Goal: Task Accomplishment & Management: Use online tool/utility

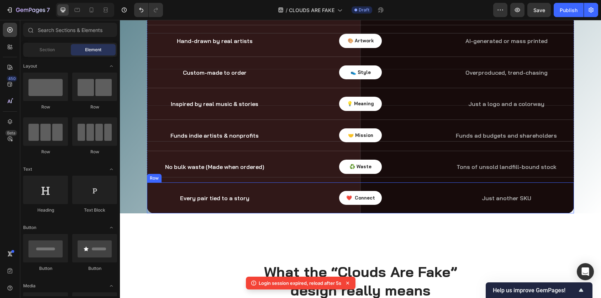
scroll to position [250, 0]
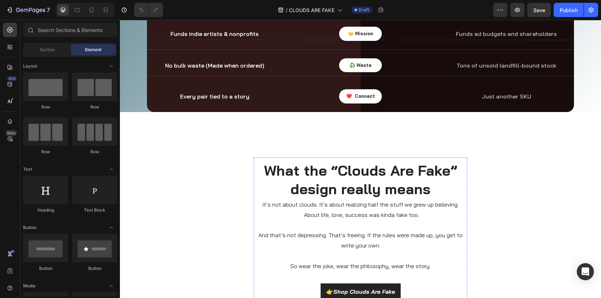
scroll to position [1312, 0]
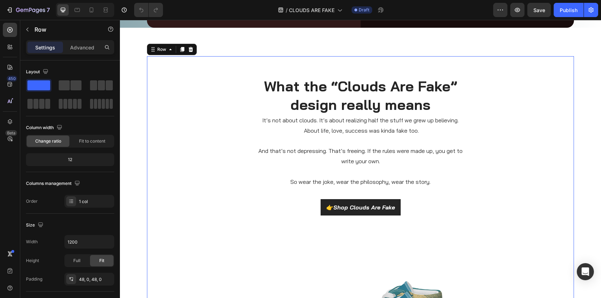
click at [231, 143] on div "What the “Clouds Are Fake” design really means Heading It’s not about clouds. I…" at bounding box center [360, 259] width 427 height 373
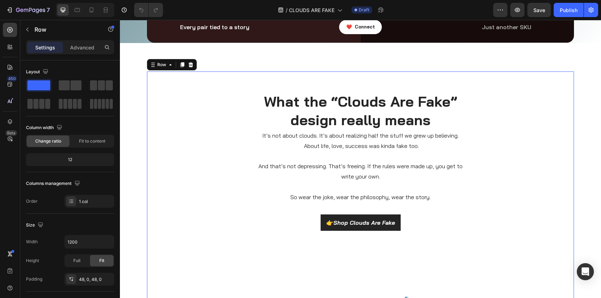
scroll to position [1288, 0]
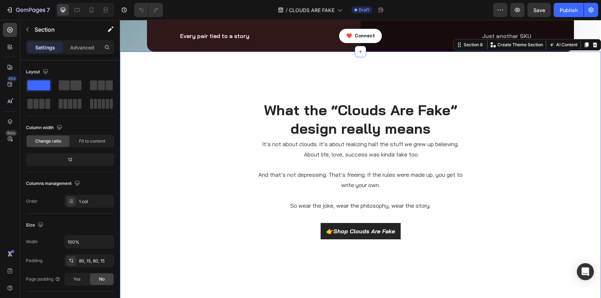
click at [241, 71] on div "What the “Clouds Are Fake” design really means Heading It’s not about clouds. I…" at bounding box center [360, 284] width 481 height 464
click at [361, 50] on icon at bounding box center [361, 52] width 6 height 6
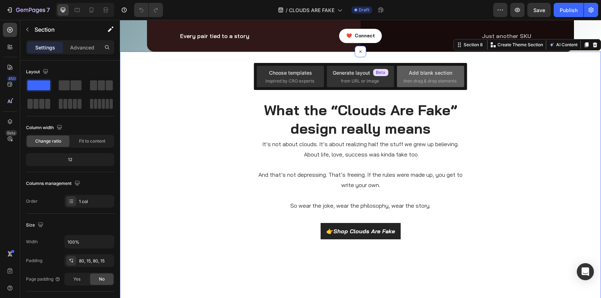
click at [442, 75] on div "Add blank section" at bounding box center [430, 72] width 43 height 7
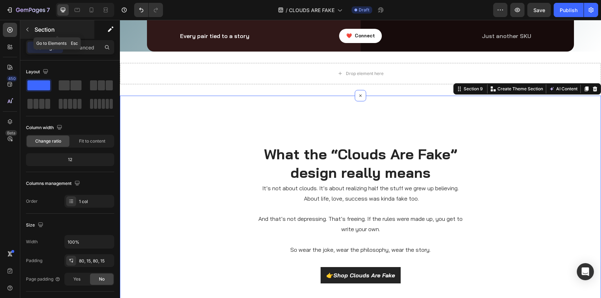
click at [28, 30] on icon "button" at bounding box center [28, 30] width 6 height 6
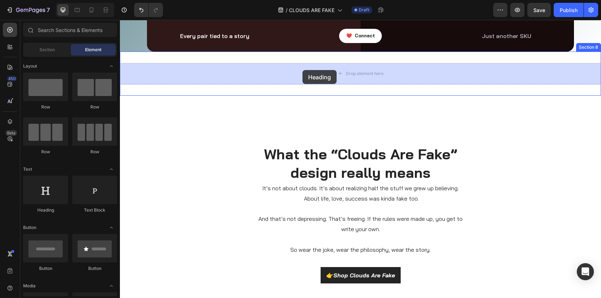
drag, startPoint x: 167, startPoint y: 215, endPoint x: 303, endPoint y: 71, distance: 197.9
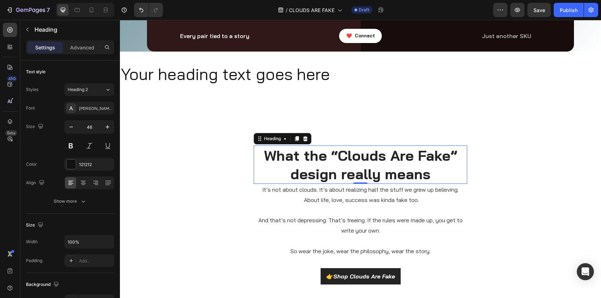
click at [320, 158] on h2 "What the “Clouds Are Fake” design really means" at bounding box center [361, 165] width 214 height 38
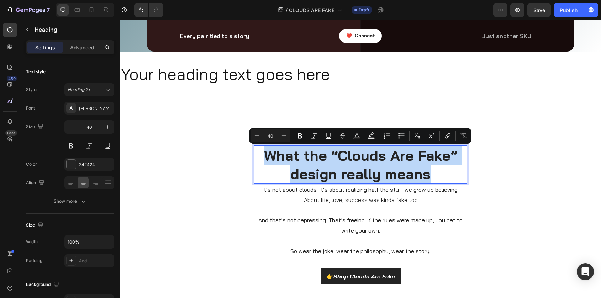
copy p "What the “Clouds Are Fake” design really means"
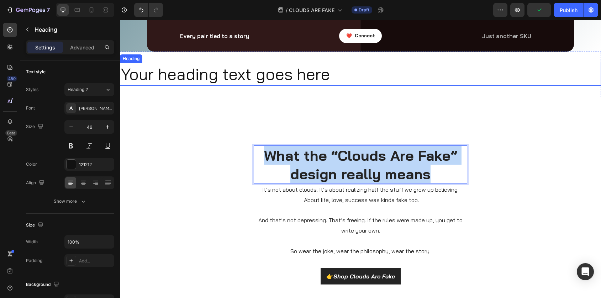
click at [216, 77] on h2 "Your heading text goes here" at bounding box center [360, 74] width 481 height 23
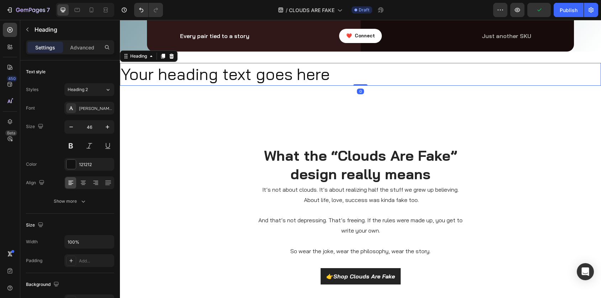
click at [216, 77] on h2 "Your heading text goes here" at bounding box center [360, 74] width 481 height 23
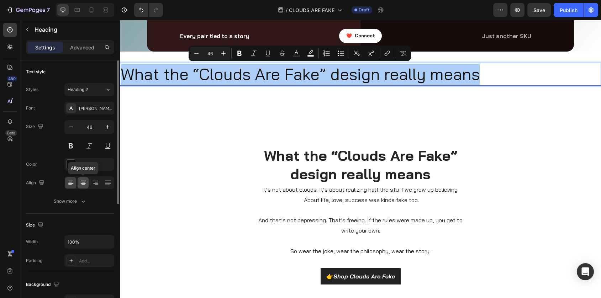
click at [82, 183] on icon at bounding box center [83, 183] width 5 height 1
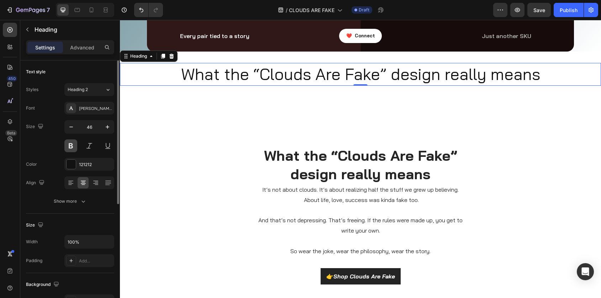
click at [72, 148] on button at bounding box center [70, 146] width 13 height 13
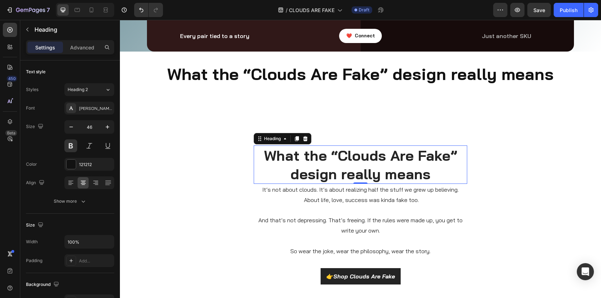
click at [338, 161] on p "What the “Clouds Are Fake” design really means" at bounding box center [360, 164] width 212 height 37
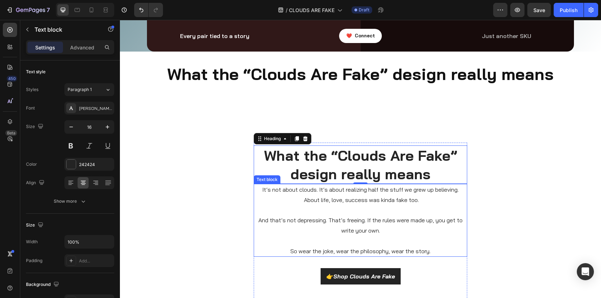
click at [322, 192] on p "It’s not about clouds. It’s about realizing half the stuff we grew up believing…" at bounding box center [360, 195] width 212 height 21
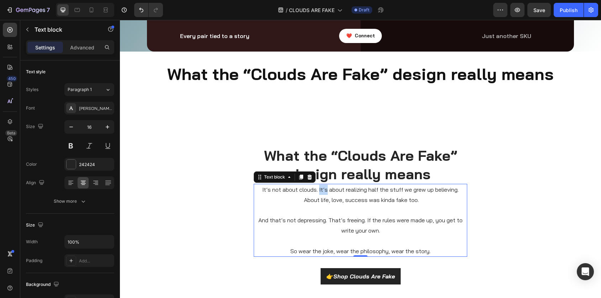
click at [322, 192] on p "It’s not about clouds. It’s about realizing half the stuff we grew up believing…" at bounding box center [360, 195] width 212 height 21
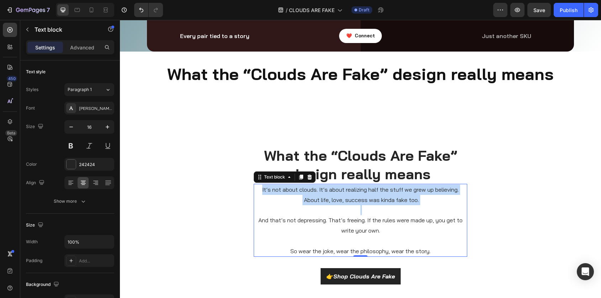
click at [322, 192] on p "It’s not about clouds. It’s about realizing half the stuff we grew up believing…" at bounding box center [360, 195] width 212 height 21
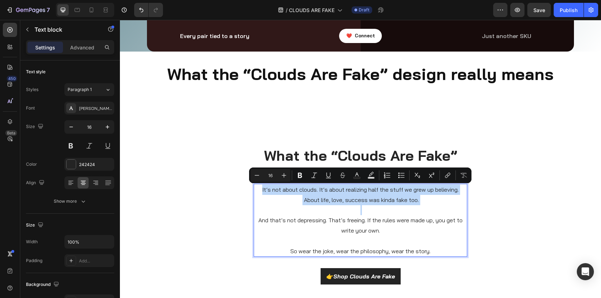
click at [323, 203] on p "It’s not about clouds. It’s about realizing half the stuff we grew up believing…" at bounding box center [360, 195] width 212 height 21
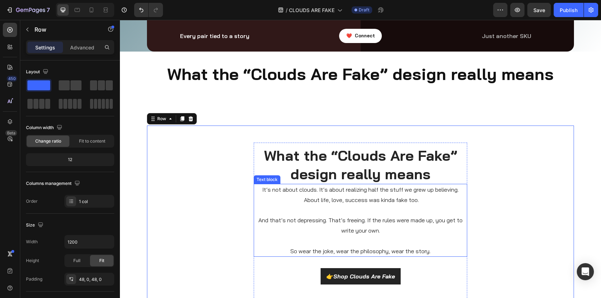
click at [264, 203] on p "It’s not about clouds. It’s about realizing half the stuff we grew up believing…" at bounding box center [360, 195] width 212 height 21
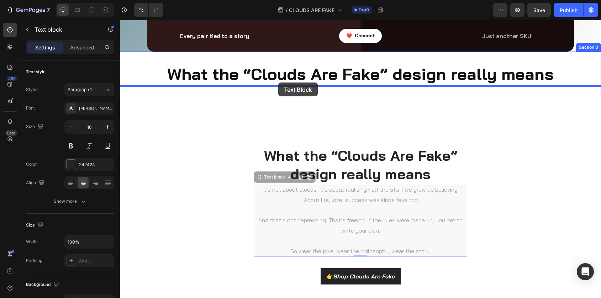
drag, startPoint x: 259, startPoint y: 178, endPoint x: 278, endPoint y: 83, distance: 97.3
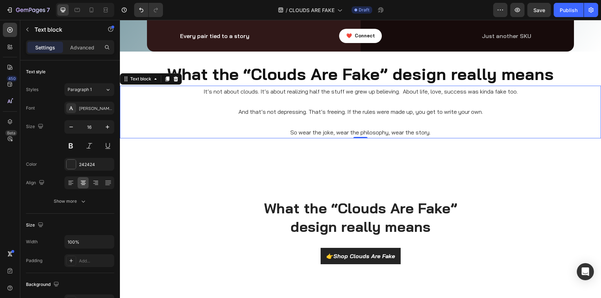
click at [289, 103] on p at bounding box center [361, 102] width 480 height 10
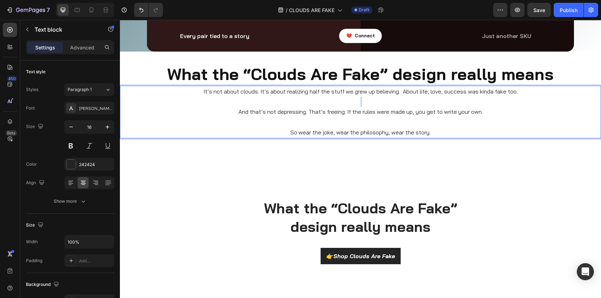
click at [289, 103] on p "Rich Text Editor. Editing area: main" at bounding box center [361, 102] width 480 height 10
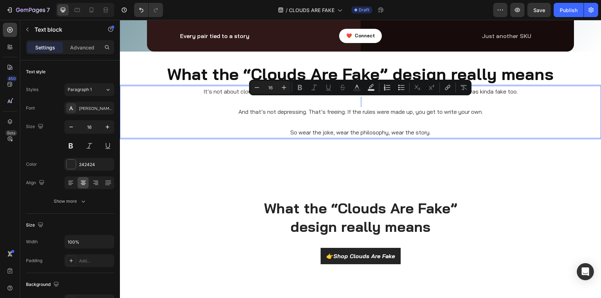
click at [289, 103] on p "Rich Text Editor. Editing area: main" at bounding box center [361, 102] width 480 height 10
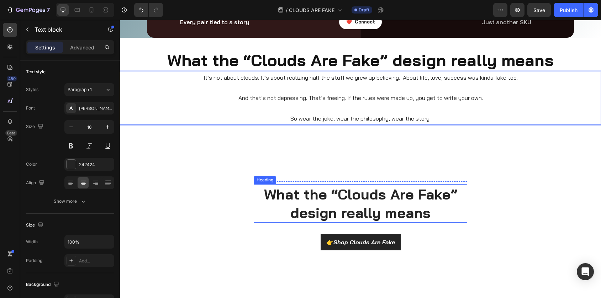
scroll to position [1307, 0]
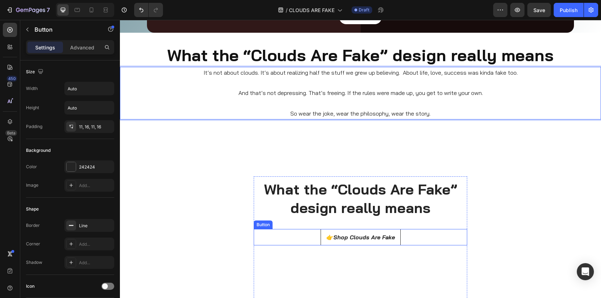
click at [330, 232] on button "👉 Shop Clouds Are Fake" at bounding box center [361, 237] width 80 height 16
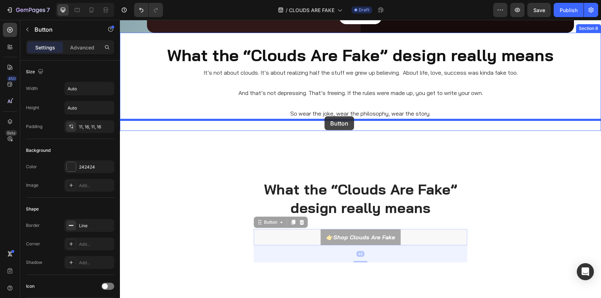
drag, startPoint x: 267, startPoint y: 222, endPoint x: 325, endPoint y: 116, distance: 120.6
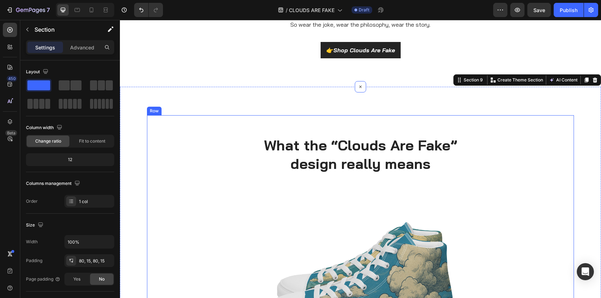
scroll to position [1407, 0]
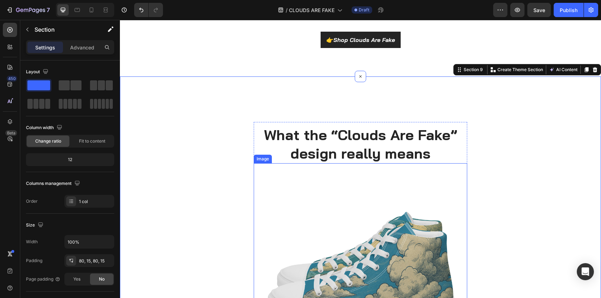
click at [350, 253] on img at bounding box center [361, 270] width 214 height 214
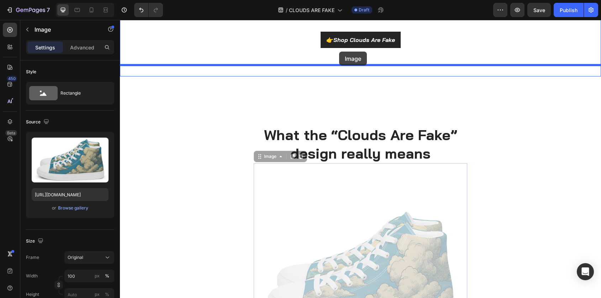
drag, startPoint x: 264, startPoint y: 158, endPoint x: 339, endPoint y: 52, distance: 129.8
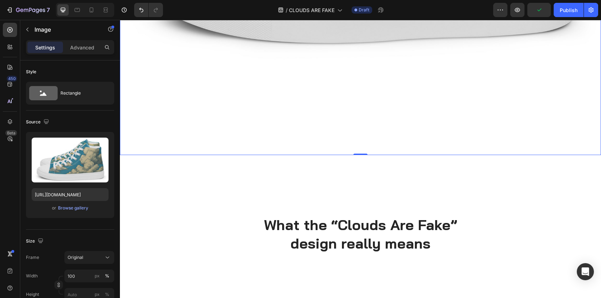
scroll to position [1901, 0]
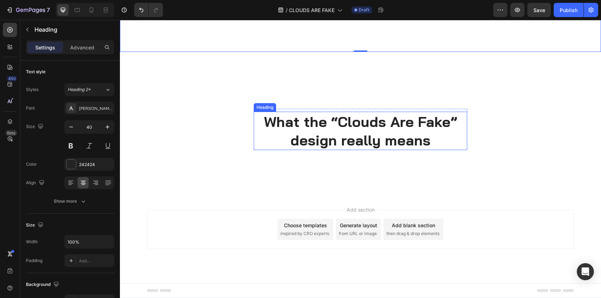
click at [332, 128] on h2 "What the “Clouds Are Fake” design really means" at bounding box center [361, 131] width 214 height 38
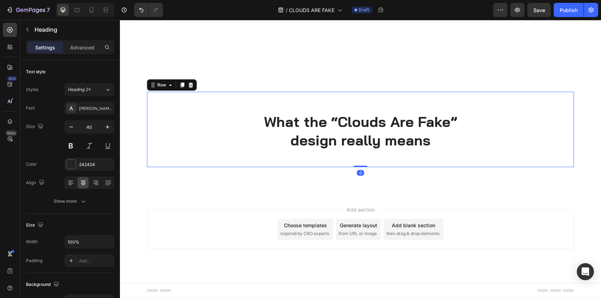
click at [170, 109] on div "What the “Clouds Are Fake” design really means Heading Row" at bounding box center [360, 129] width 427 height 41
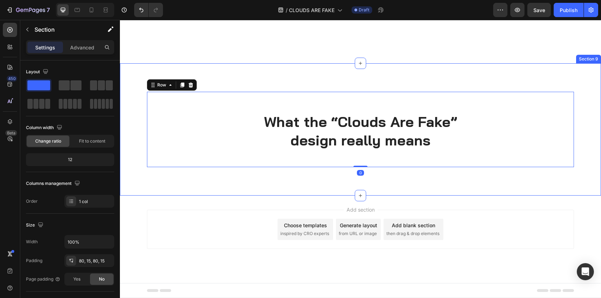
click at [132, 93] on div "What the “Clouds Are Fake” design really means Heading Row Row 0" at bounding box center [360, 129] width 471 height 75
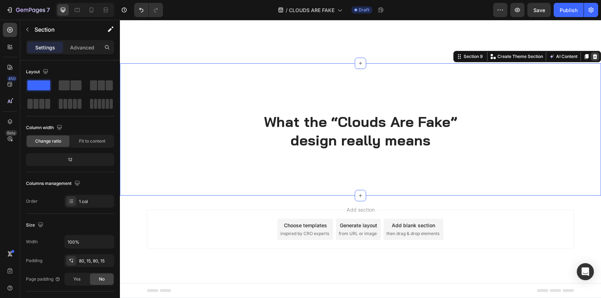
click at [593, 56] on icon at bounding box center [595, 57] width 6 height 6
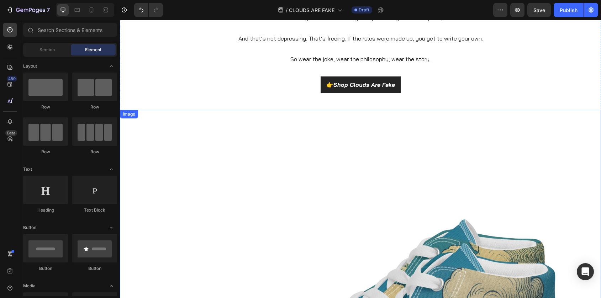
scroll to position [1364, 0]
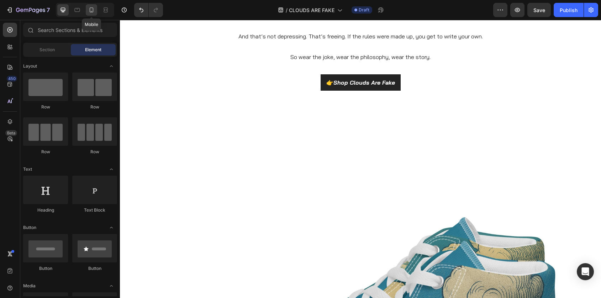
click at [93, 12] on icon at bounding box center [91, 9] width 7 height 7
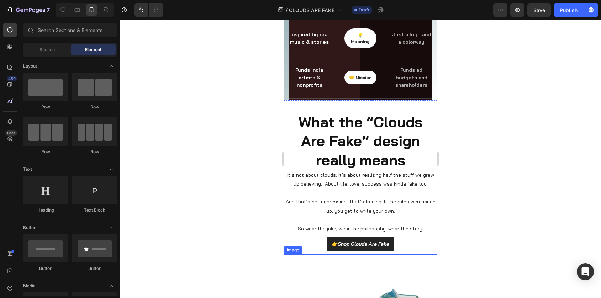
scroll to position [1238, 0]
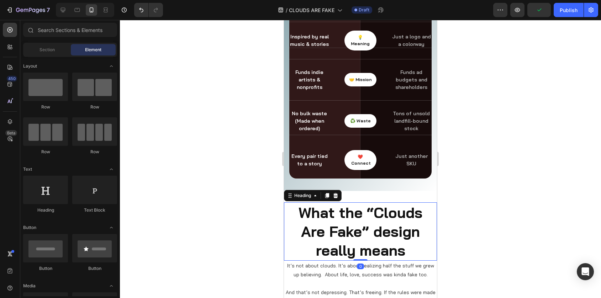
click at [359, 208] on p "What the “Clouds Are Fake” design really means" at bounding box center [361, 231] width 152 height 57
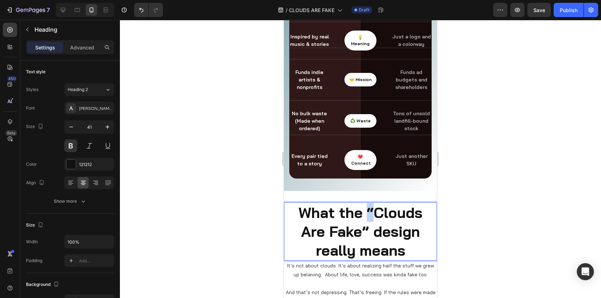
click at [356, 208] on p "What the “Clouds Are Fake” design really means" at bounding box center [361, 231] width 152 height 57
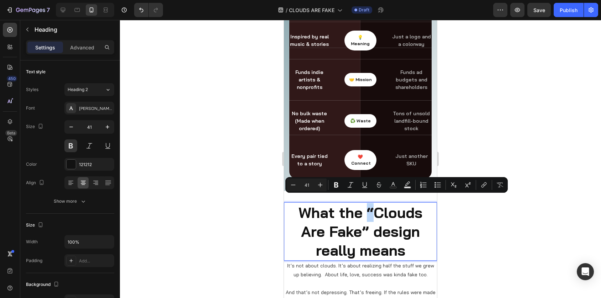
click at [353, 208] on p "What the “Clouds Are Fake” design really means" at bounding box center [361, 231] width 152 height 57
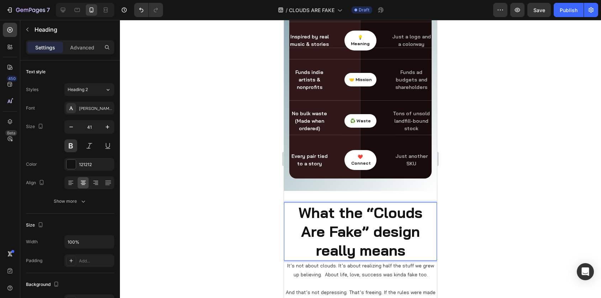
click at [389, 224] on p "What the “Clouds Are Fake” design really means" at bounding box center [361, 231] width 152 height 57
click at [514, 209] on div at bounding box center [360, 159] width 481 height 278
click at [384, 232] on p "What the “Clouds Are Fake” design really means" at bounding box center [361, 231] width 152 height 57
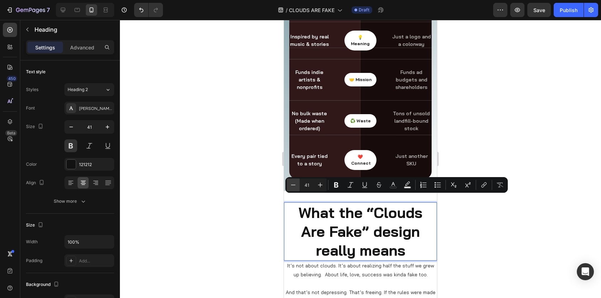
click at [293, 187] on icon "Editor contextual toolbar" at bounding box center [293, 185] width 7 height 7
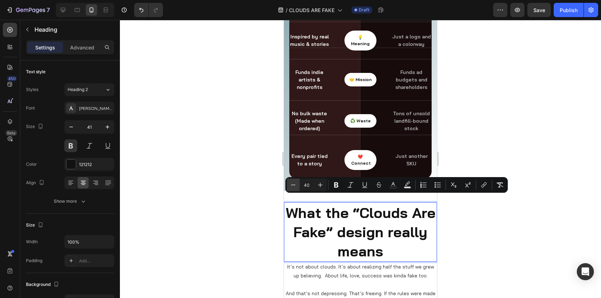
click at [293, 187] on icon "Editor contextual toolbar" at bounding box center [293, 185] width 7 height 7
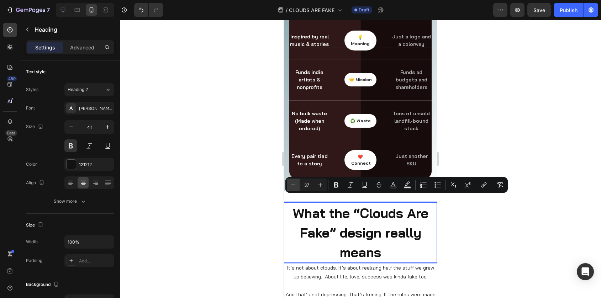
click at [293, 187] on icon "Editor contextual toolbar" at bounding box center [293, 185] width 7 height 7
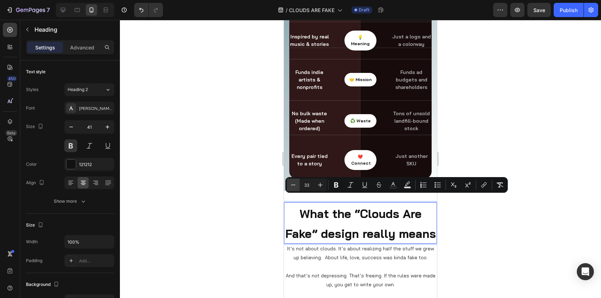
click at [293, 187] on icon "Editor contextual toolbar" at bounding box center [293, 185] width 7 height 7
click at [322, 184] on icon "Editor contextual toolbar" at bounding box center [320, 185] width 7 height 7
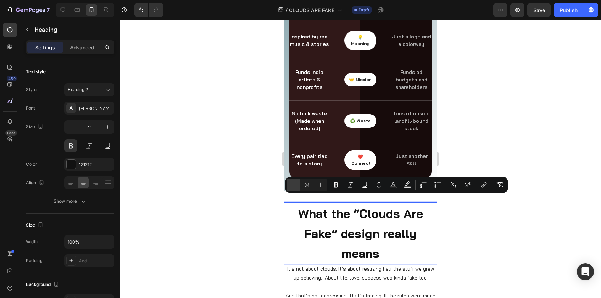
click at [294, 185] on icon "Editor contextual toolbar" at bounding box center [293, 185] width 7 height 7
type input "33"
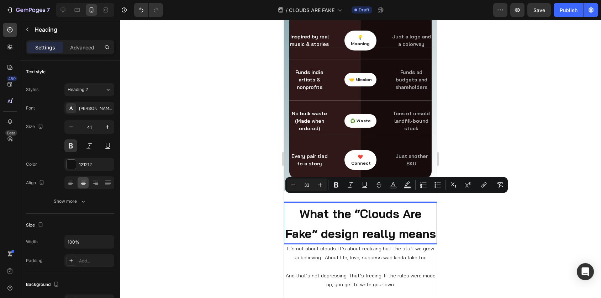
click at [472, 221] on div at bounding box center [360, 159] width 481 height 278
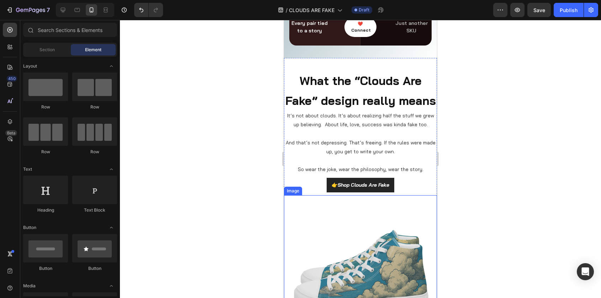
scroll to position [1373, 0]
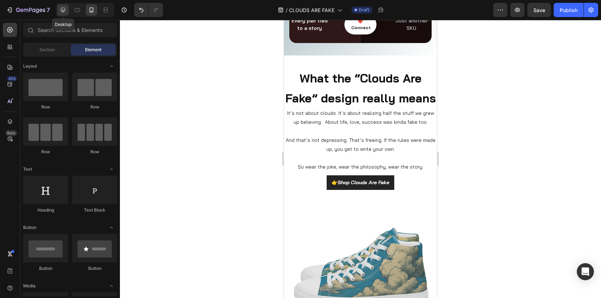
click at [65, 12] on icon at bounding box center [62, 9] width 7 height 7
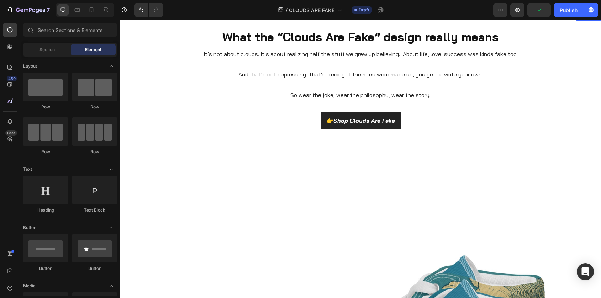
scroll to position [1263, 0]
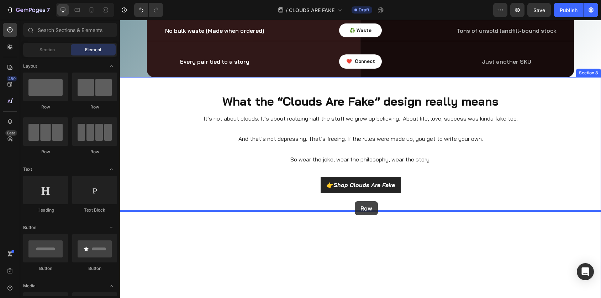
drag, startPoint x: 155, startPoint y: 116, endPoint x: 355, endPoint y: 202, distance: 218.3
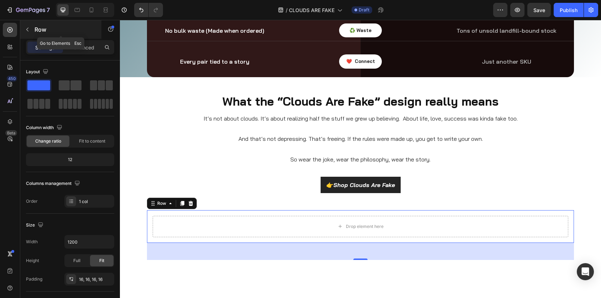
click at [28, 31] on icon "button" at bounding box center [28, 30] width 6 height 6
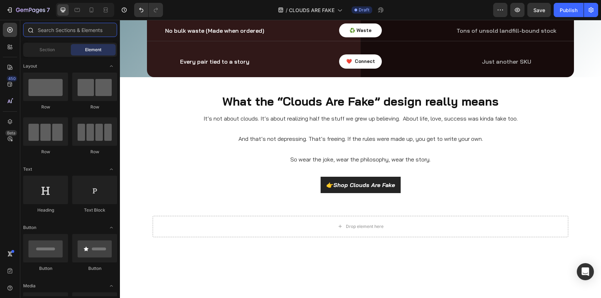
click at [50, 30] on input "text" at bounding box center [70, 30] width 94 height 14
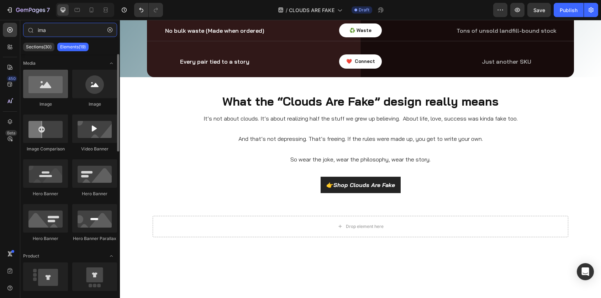
type input "ima"
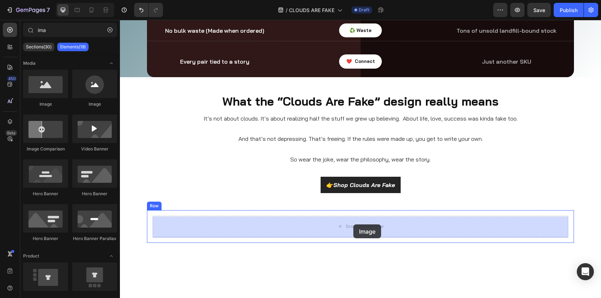
drag, startPoint x: 164, startPoint y: 112, endPoint x: 353, endPoint y: 225, distance: 220.1
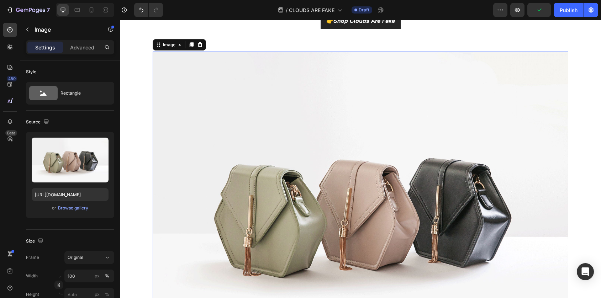
scroll to position [1391, 0]
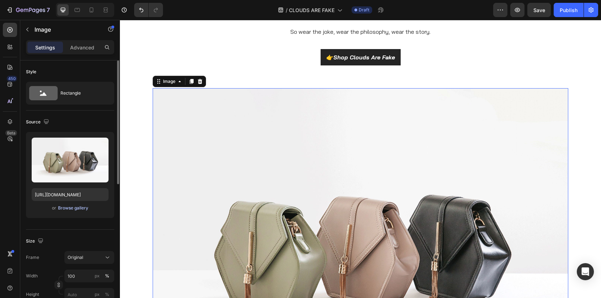
click at [74, 209] on div "Browse gallery" at bounding box center [73, 208] width 30 height 6
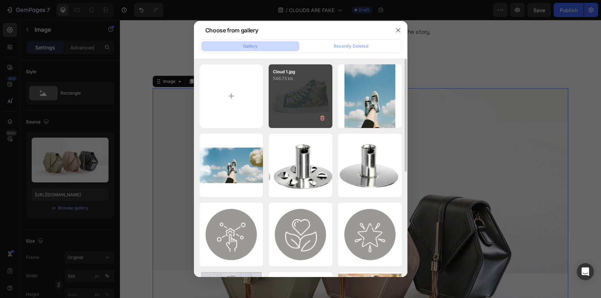
click at [306, 100] on div "Cloud 1.jpg 546.73 kb" at bounding box center [301, 96] width 64 height 64
type input "https://cdn.shopify.com/s/files/1/0550/5551/5763/files/gempages_511267659942200…"
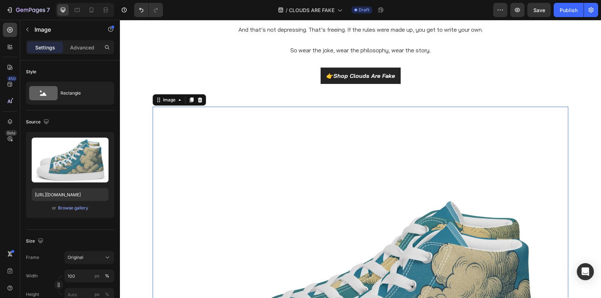
scroll to position [1365, 0]
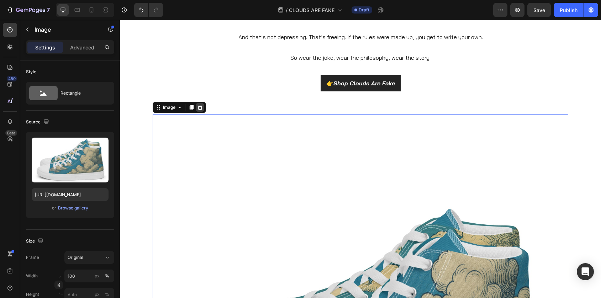
click at [200, 107] on icon at bounding box center [200, 107] width 5 height 5
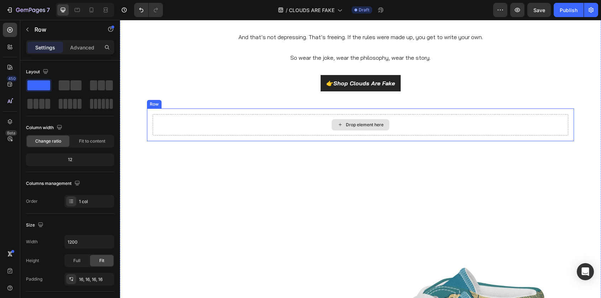
click at [205, 117] on div "Drop element here" at bounding box center [361, 124] width 416 height 21
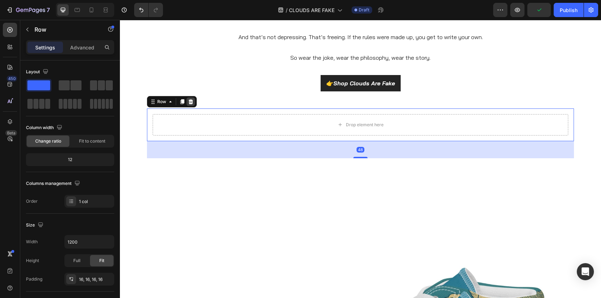
click at [189, 101] on icon at bounding box center [191, 101] width 5 height 5
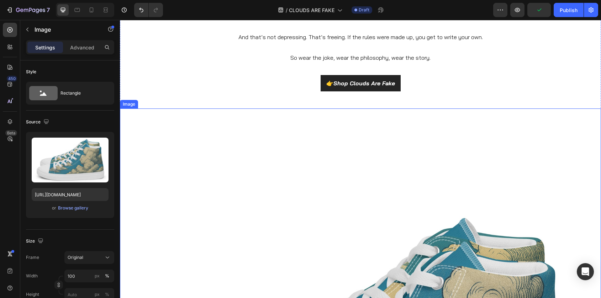
click at [84, 47] on p "Advanced" at bounding box center [82, 47] width 24 height 7
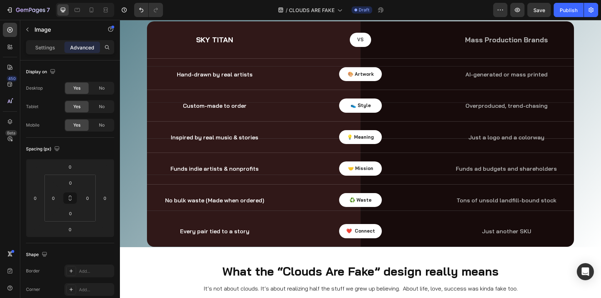
scroll to position [1093, 0]
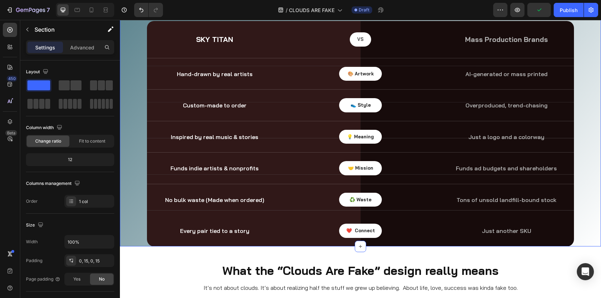
click at [141, 232] on div "Okay, but are they actually good sneakers? Heading What makes Sky Titan differe…" at bounding box center [360, 107] width 471 height 280
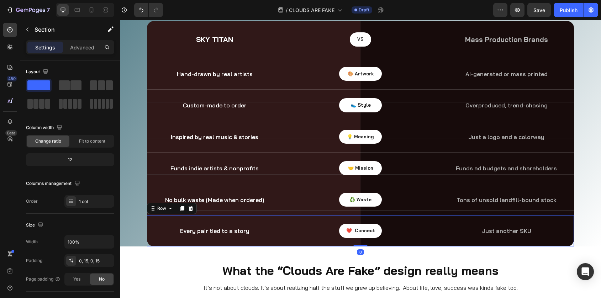
click at [167, 239] on div "Every pair tied to a story Text block ❤️ Connect Text block Row Just another SK…" at bounding box center [360, 230] width 427 height 31
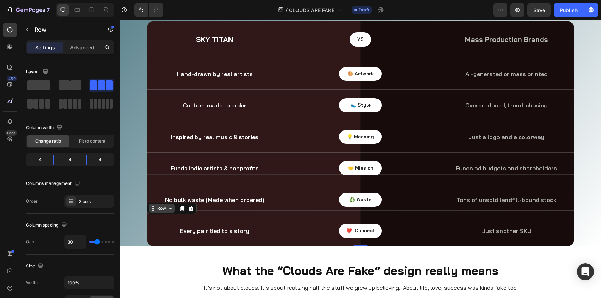
click at [170, 212] on div "Row" at bounding box center [162, 208] width 26 height 9
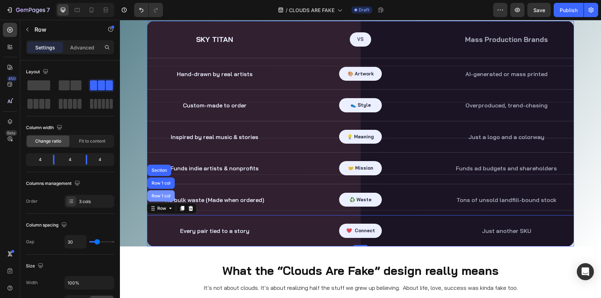
click at [165, 195] on div "Row 1 col" at bounding box center [161, 196] width 22 height 4
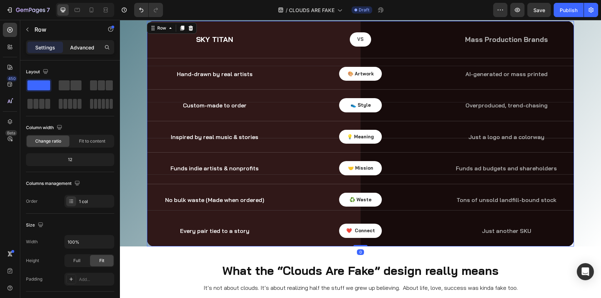
click at [86, 49] on p "Advanced" at bounding box center [82, 47] width 24 height 7
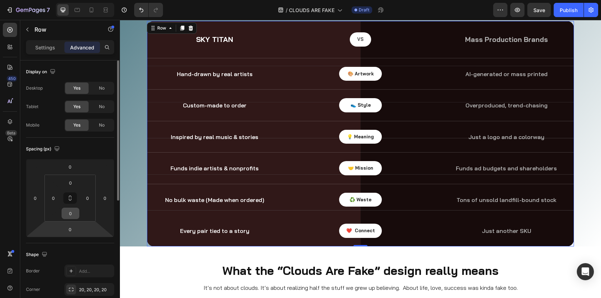
click at [71, 216] on input "0" at bounding box center [70, 213] width 14 height 11
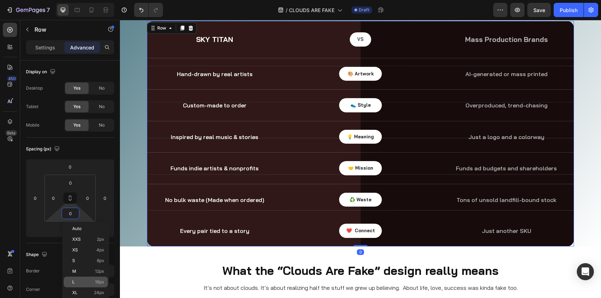
click at [84, 280] on p "L 16px" at bounding box center [88, 282] width 32 height 5
type input "16"
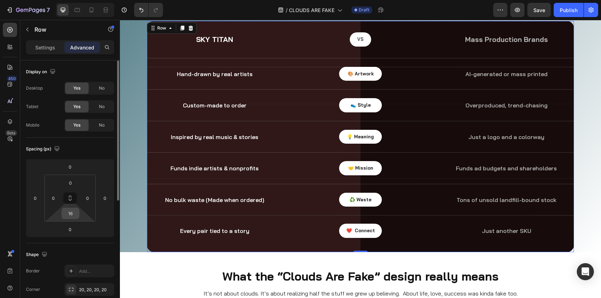
click at [72, 216] on input "16" at bounding box center [70, 213] width 14 height 11
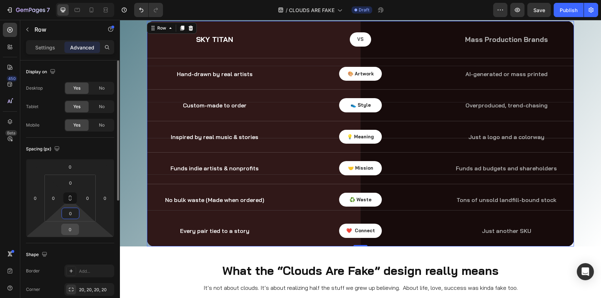
type input "0"
click at [70, 233] on input "0" at bounding box center [70, 229] width 14 height 11
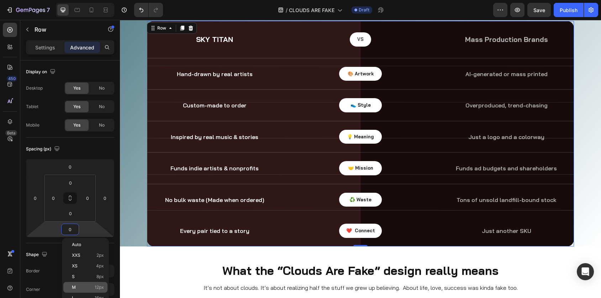
click at [83, 284] on div "M 12px" at bounding box center [85, 287] width 44 height 11
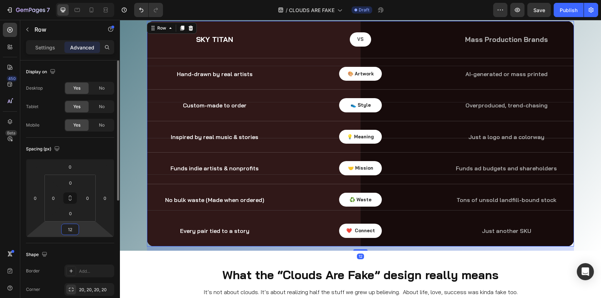
click at [72, 231] on input "12" at bounding box center [70, 229] width 14 height 11
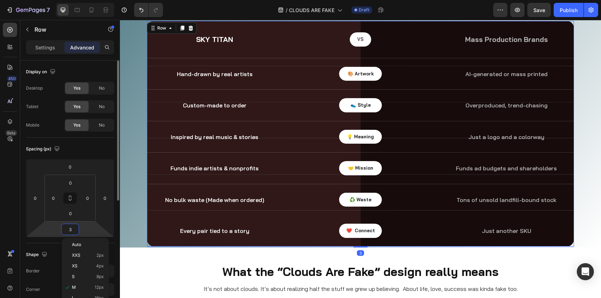
type input "30"
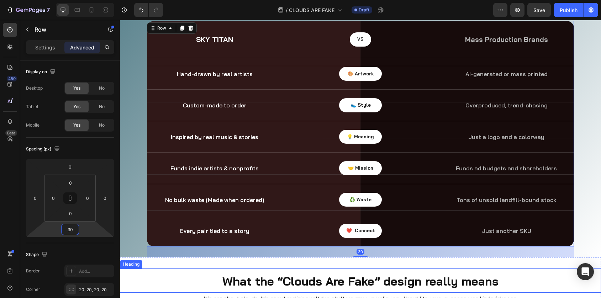
click at [133, 273] on h2 "What the “Clouds Are Fake” design really means" at bounding box center [360, 281] width 481 height 24
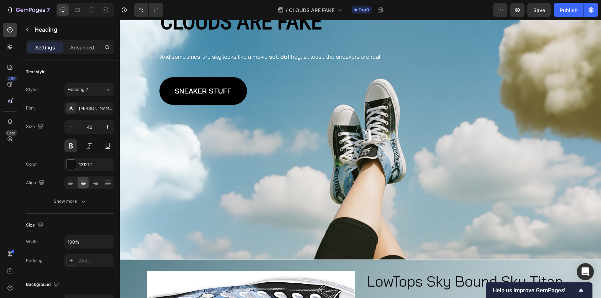
scroll to position [0, 0]
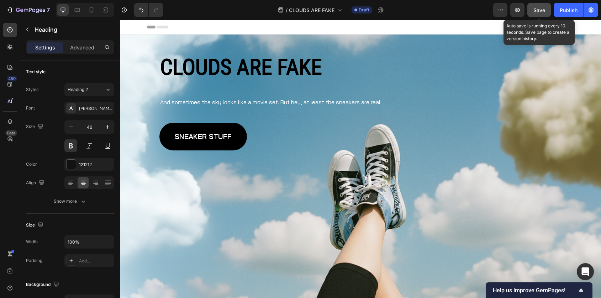
click at [545, 9] on span "Save" at bounding box center [540, 10] width 12 height 6
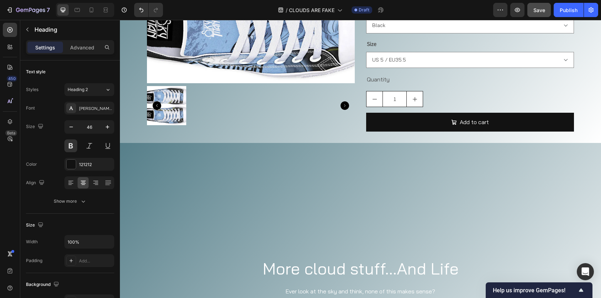
scroll to position [442, 0]
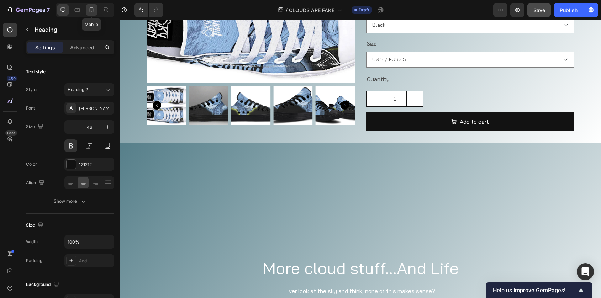
click at [94, 6] on icon at bounding box center [91, 9] width 7 height 7
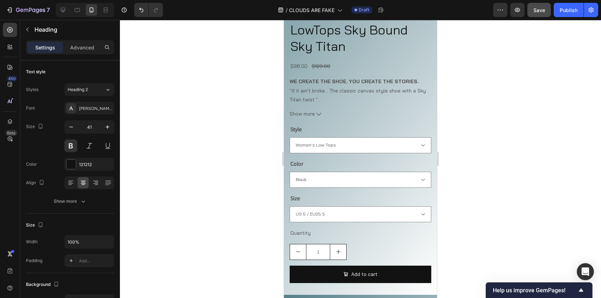
scroll to position [510, 0]
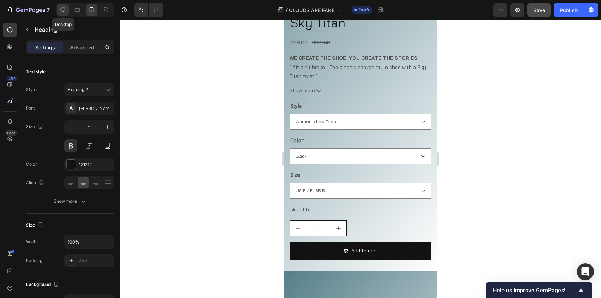
click at [64, 8] on icon at bounding box center [62, 9] width 7 height 7
type input "46"
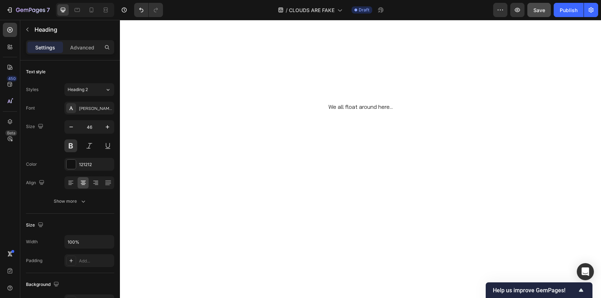
scroll to position [1012, 0]
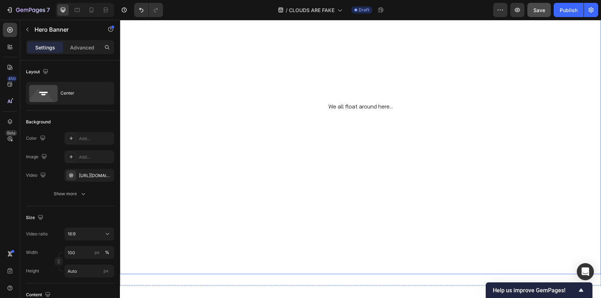
click at [274, 219] on video "Background Image" at bounding box center [360, 139] width 481 height 271
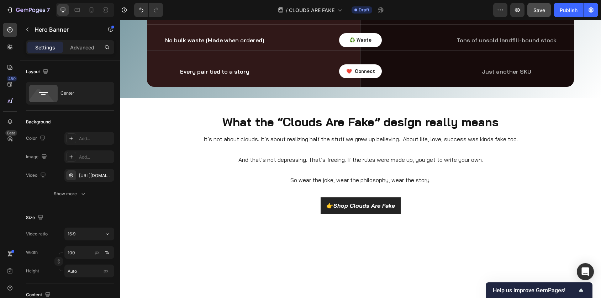
scroll to position [1513, 0]
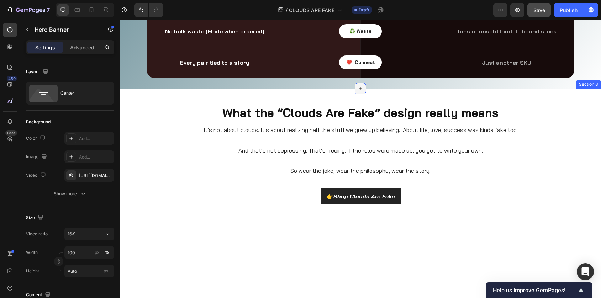
click at [361, 91] on icon at bounding box center [361, 89] width 6 height 6
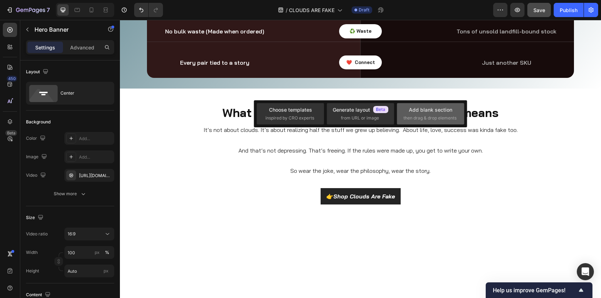
click at [410, 119] on span "then drag & drop elements" at bounding box center [430, 118] width 53 height 6
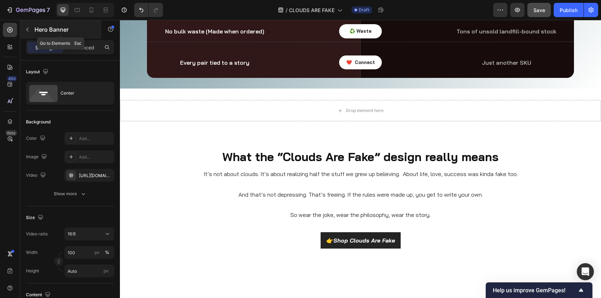
click at [28, 30] on icon "button" at bounding box center [28, 30] width 6 height 6
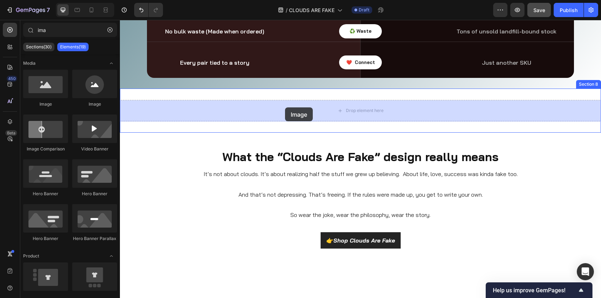
drag, startPoint x: 172, startPoint y: 107, endPoint x: 285, endPoint y: 108, distance: 113.5
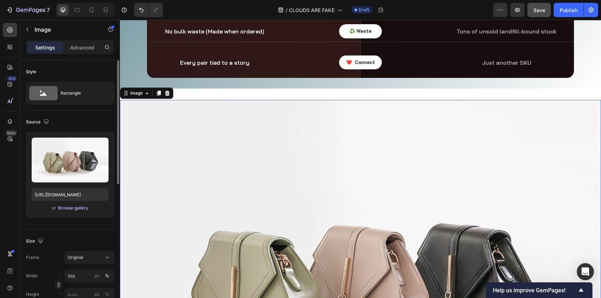
click at [66, 209] on div "Browse gallery" at bounding box center [73, 208] width 30 height 6
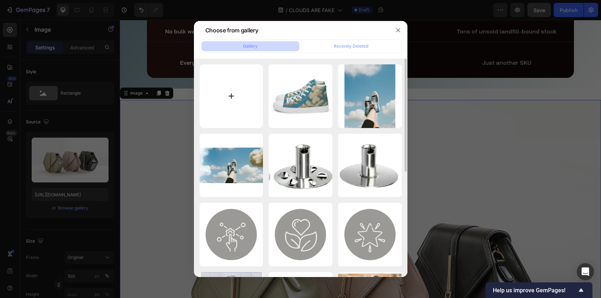
click at [237, 123] on input "file" at bounding box center [232, 96] width 64 height 64
type input "C:\fakepath\Floating in the sky 2.jpg"
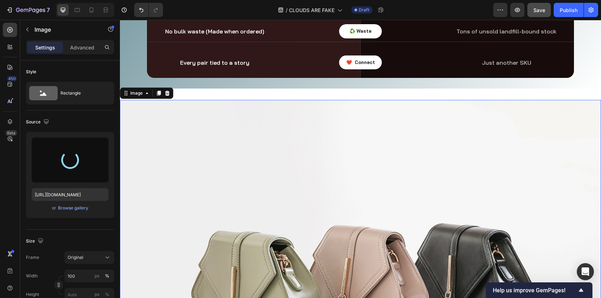
type input "https://cdn.shopify.com/s/files/1/0550/5551/5763/files/gempages_511267659942200…"
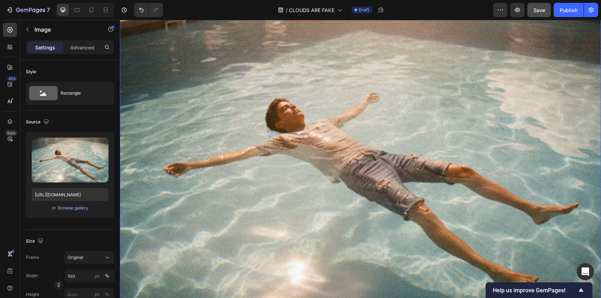
scroll to position [1611, 0]
click at [27, 29] on icon "button" at bounding box center [28, 30] width 6 height 6
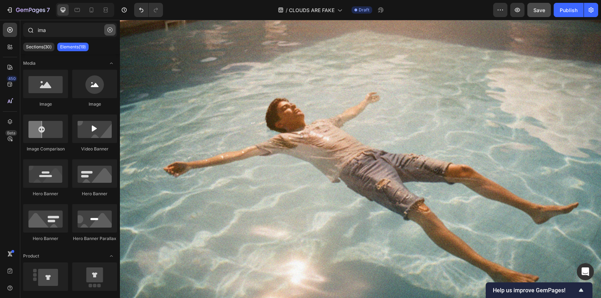
click at [110, 30] on icon "button" at bounding box center [110, 30] width 2 height 2
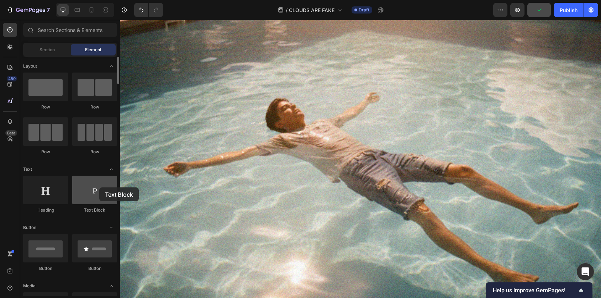
drag, startPoint x: 88, startPoint y: 189, endPoint x: 97, endPoint y: 188, distance: 9.7
click at [97, 188] on div at bounding box center [94, 190] width 45 height 28
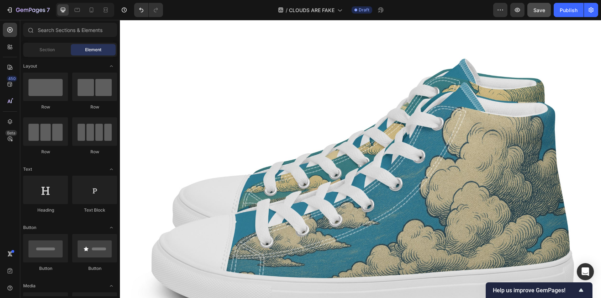
scroll to position [2142, 0]
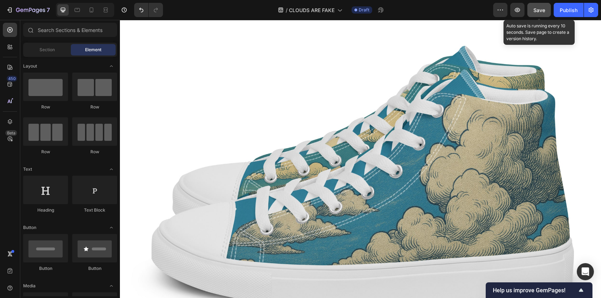
click at [541, 10] on span "Save" at bounding box center [540, 10] width 12 height 6
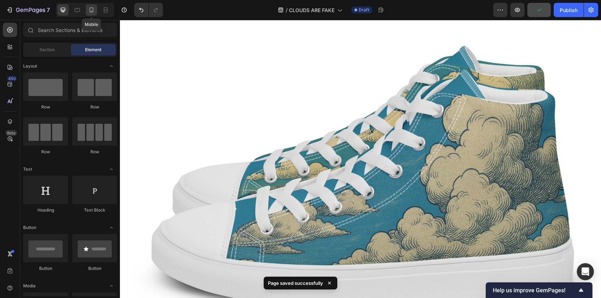
click at [92, 12] on icon at bounding box center [91, 9] width 7 height 7
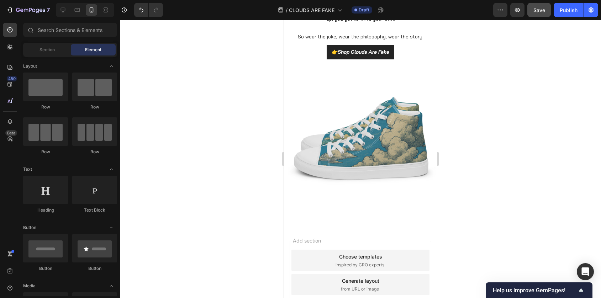
scroll to position [1883, 0]
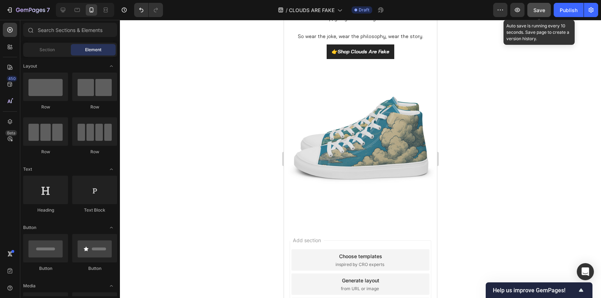
click at [540, 9] on span "Save" at bounding box center [540, 10] width 12 height 6
